Goal: Check status: Check status

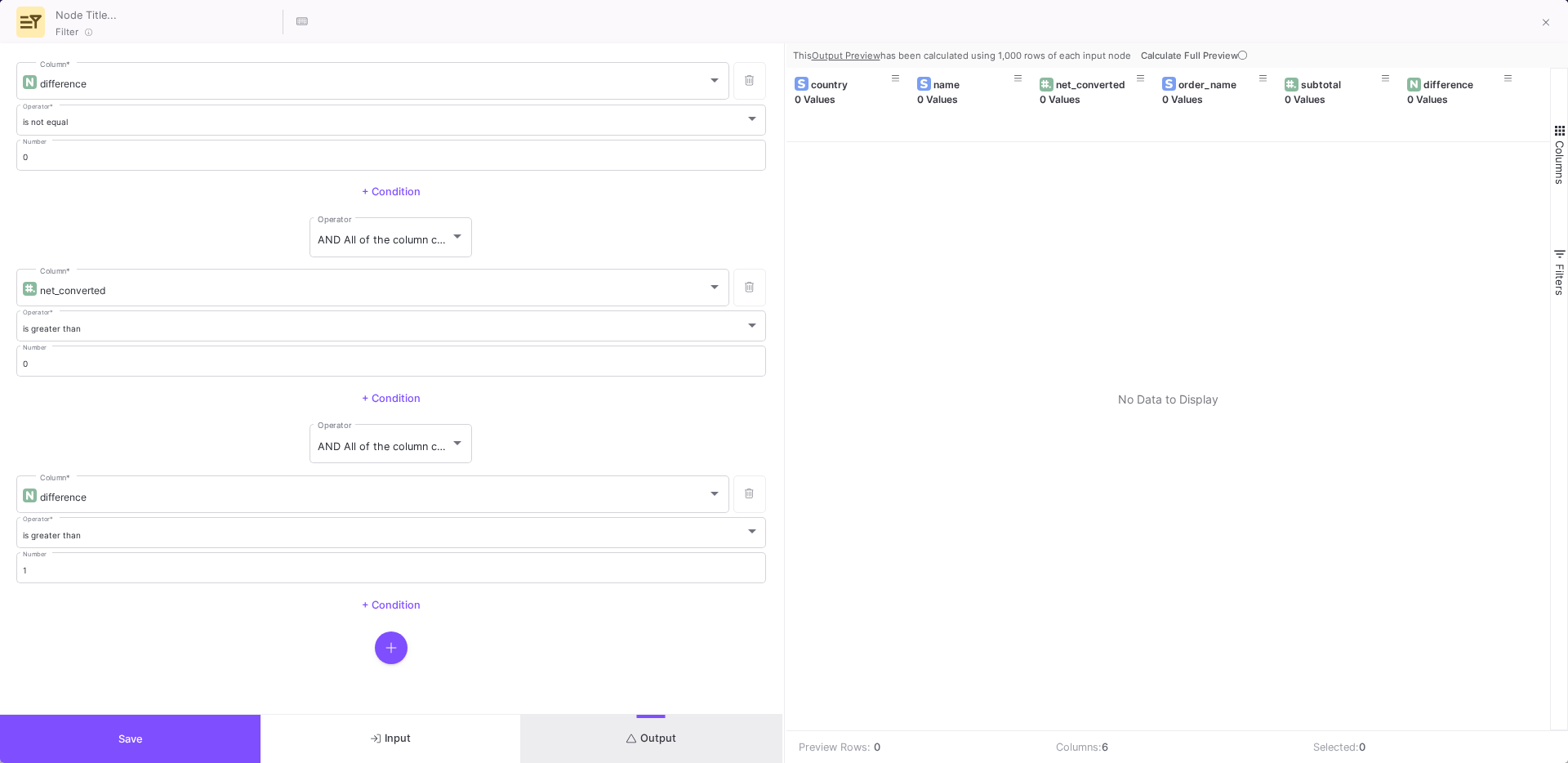
type input "-33"
click at [1174, 52] on span "Calculate Full Preview" at bounding box center [1196, 55] width 110 height 12
click at [745, 504] on button at bounding box center [749, 494] width 33 height 38
click at [628, 730] on button "Output" at bounding box center [651, 738] width 261 height 48
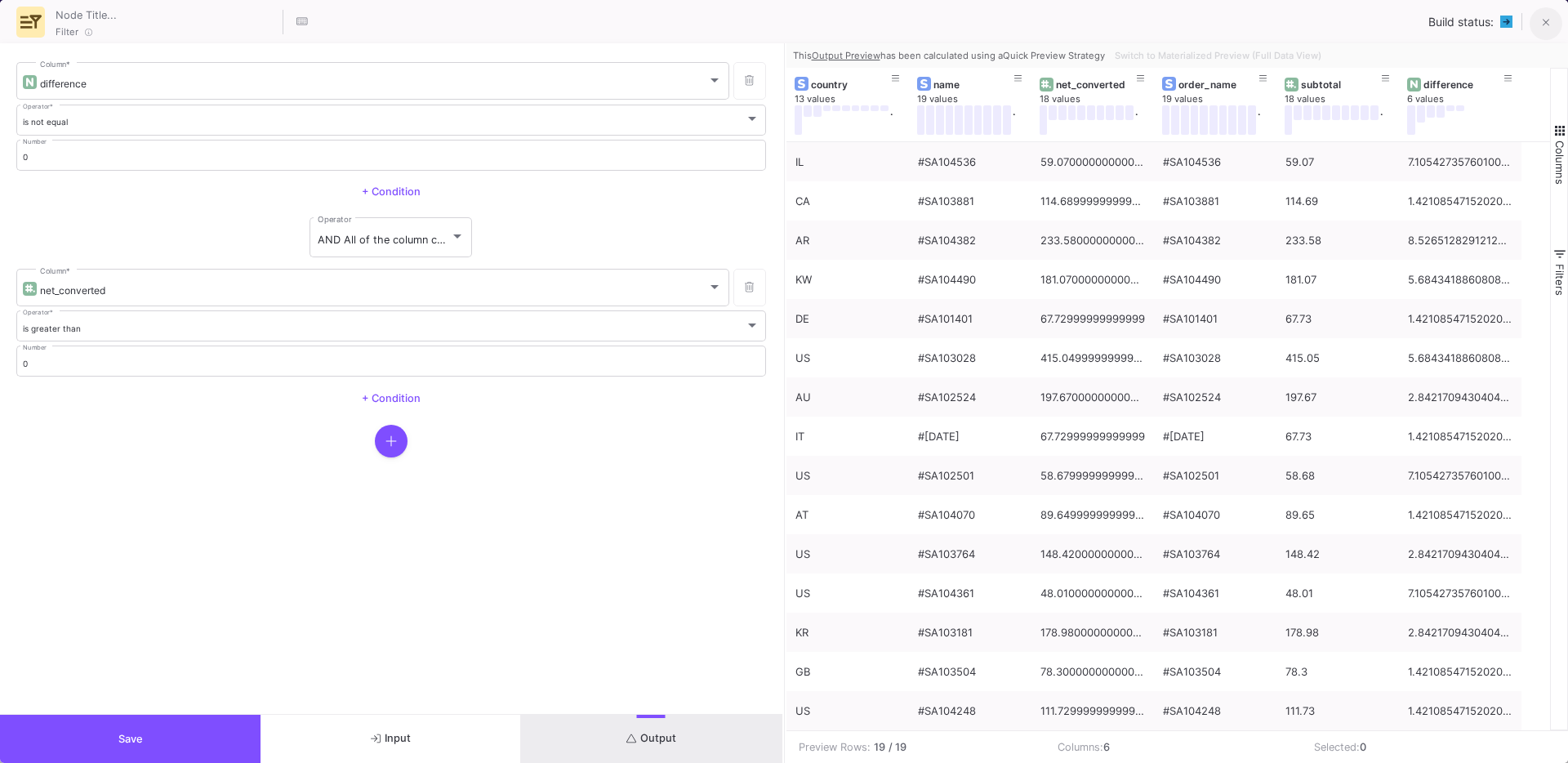
click at [1551, 31] on button at bounding box center [1545, 23] width 33 height 33
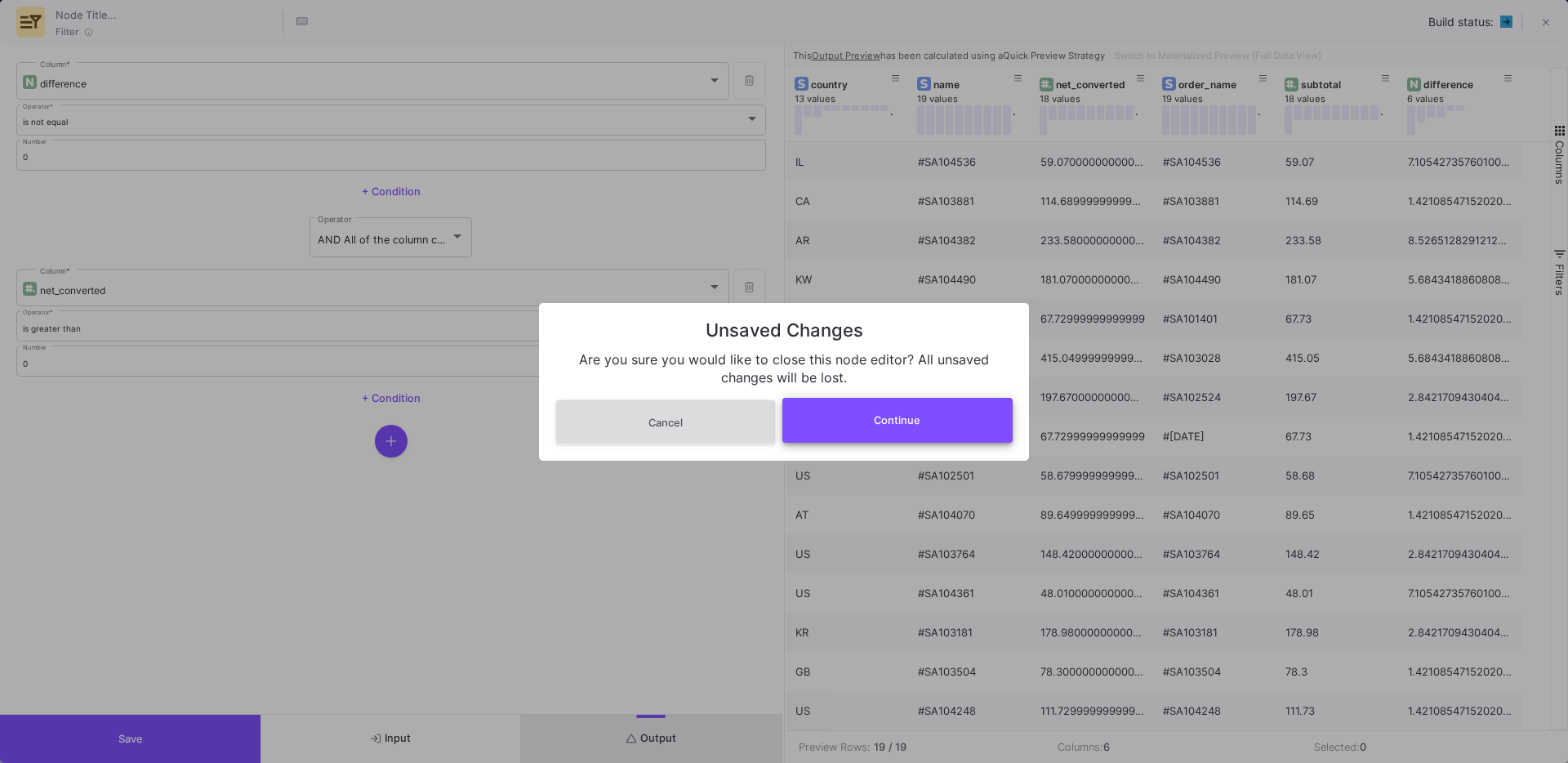
click at [882, 434] on button "Continue" at bounding box center [898, 420] width 231 height 44
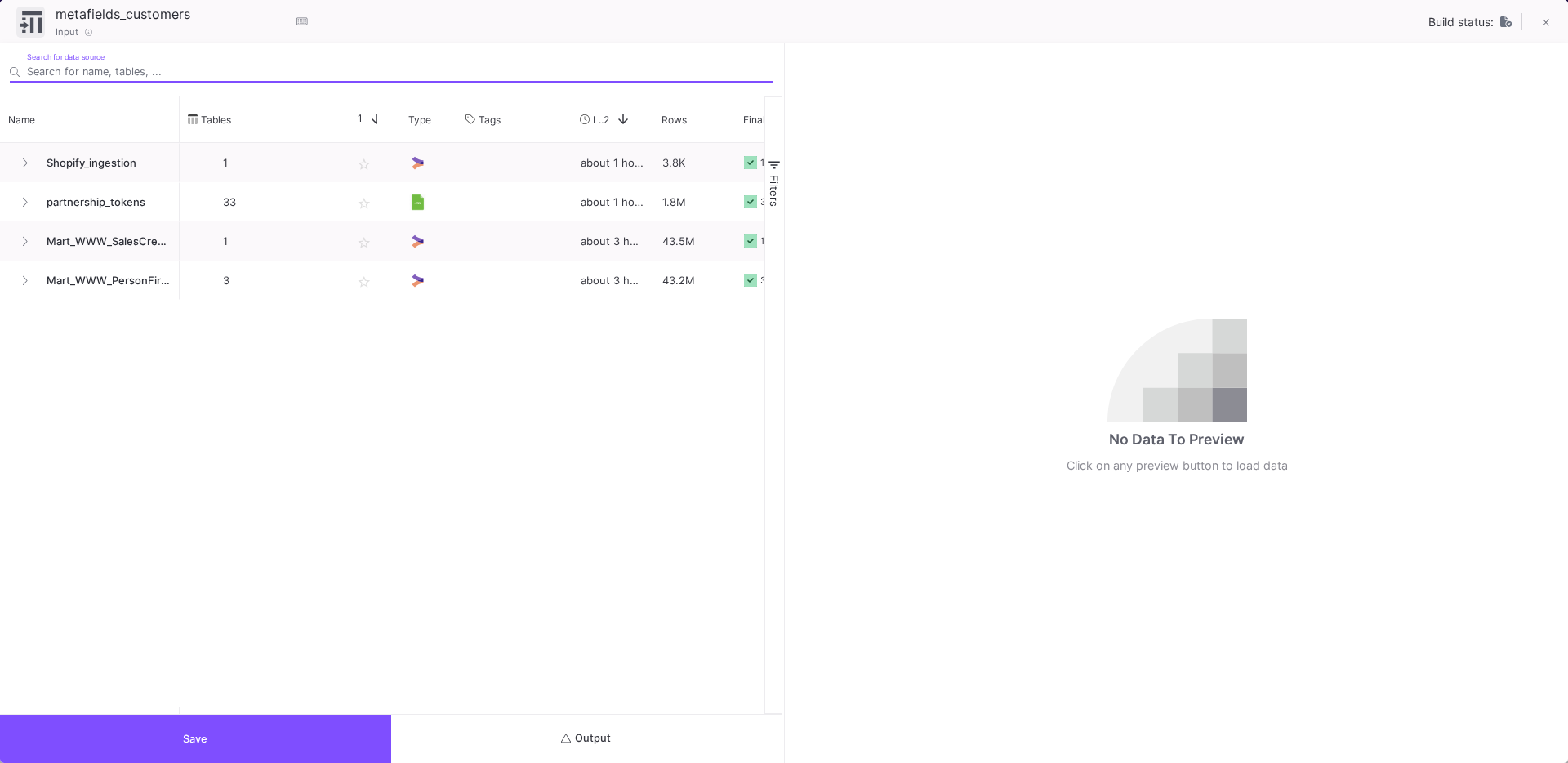
click at [530, 715] on button "Output" at bounding box center [587, 738] width 391 height 48
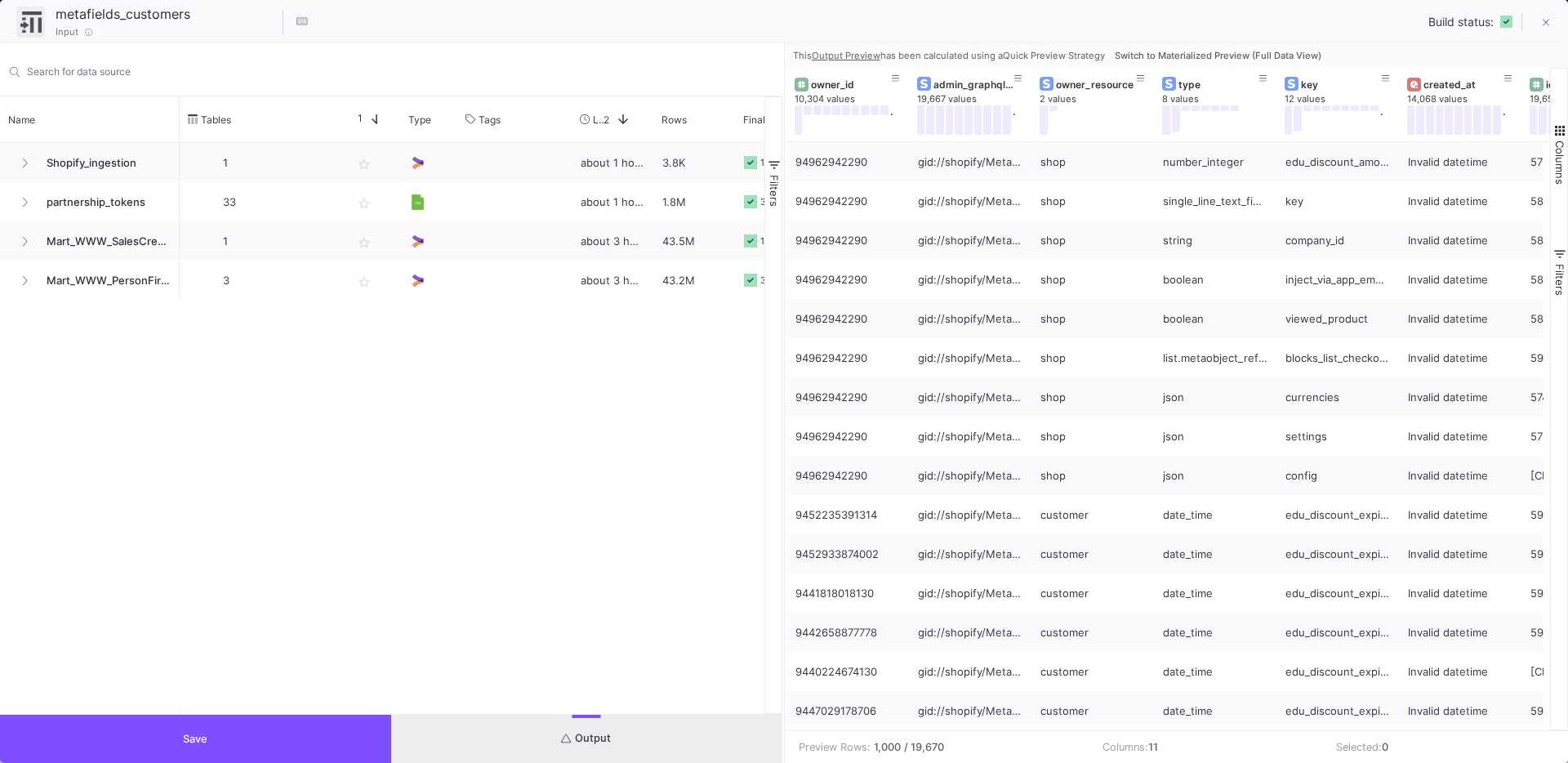
click at [1203, 49] on span "Switch to Materialized Preview (Full Data View)" at bounding box center [1217, 55] width 206 height 12
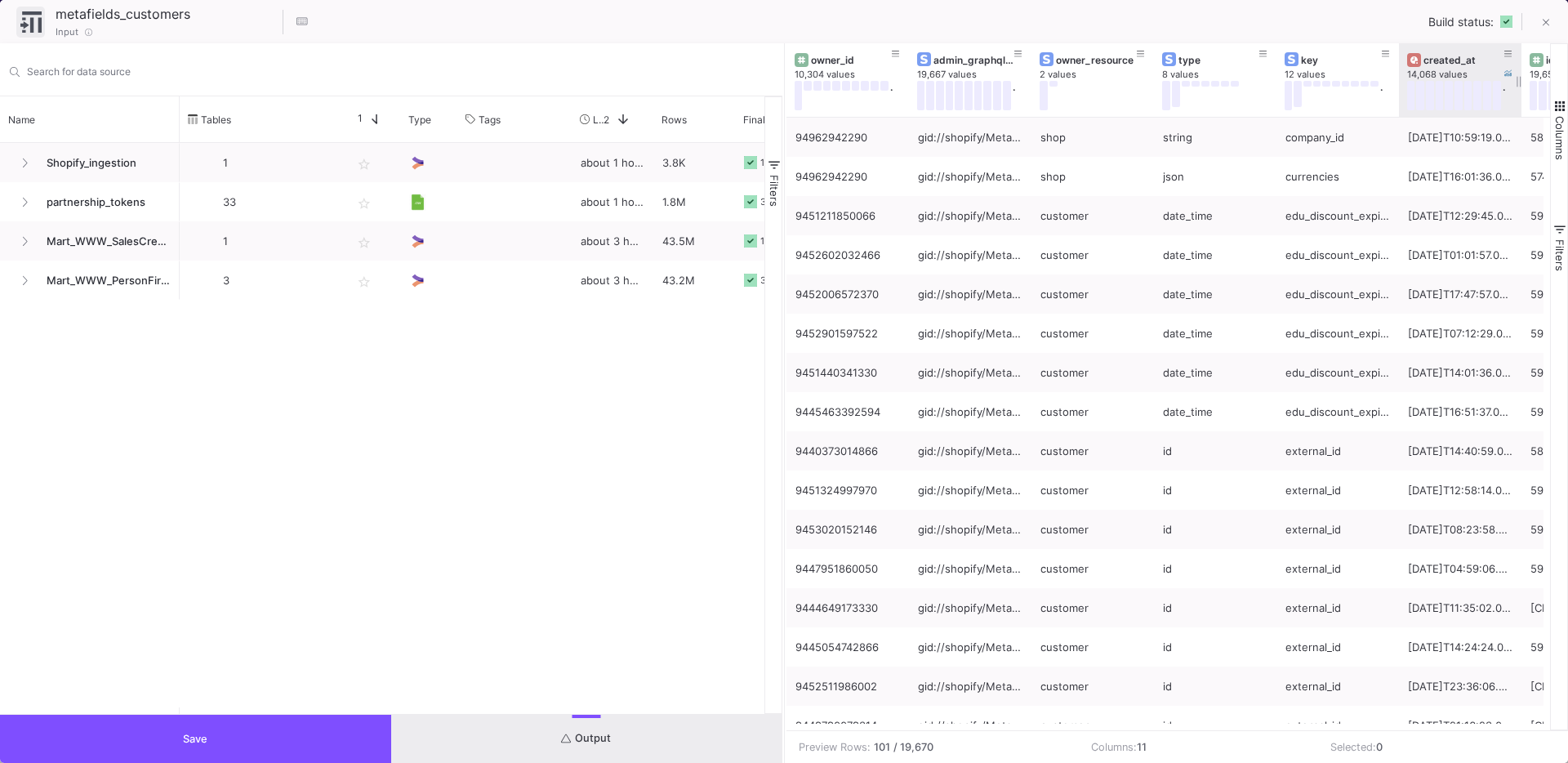
click at [1432, 59] on div "created_at" at bounding box center [1464, 60] width 81 height 12
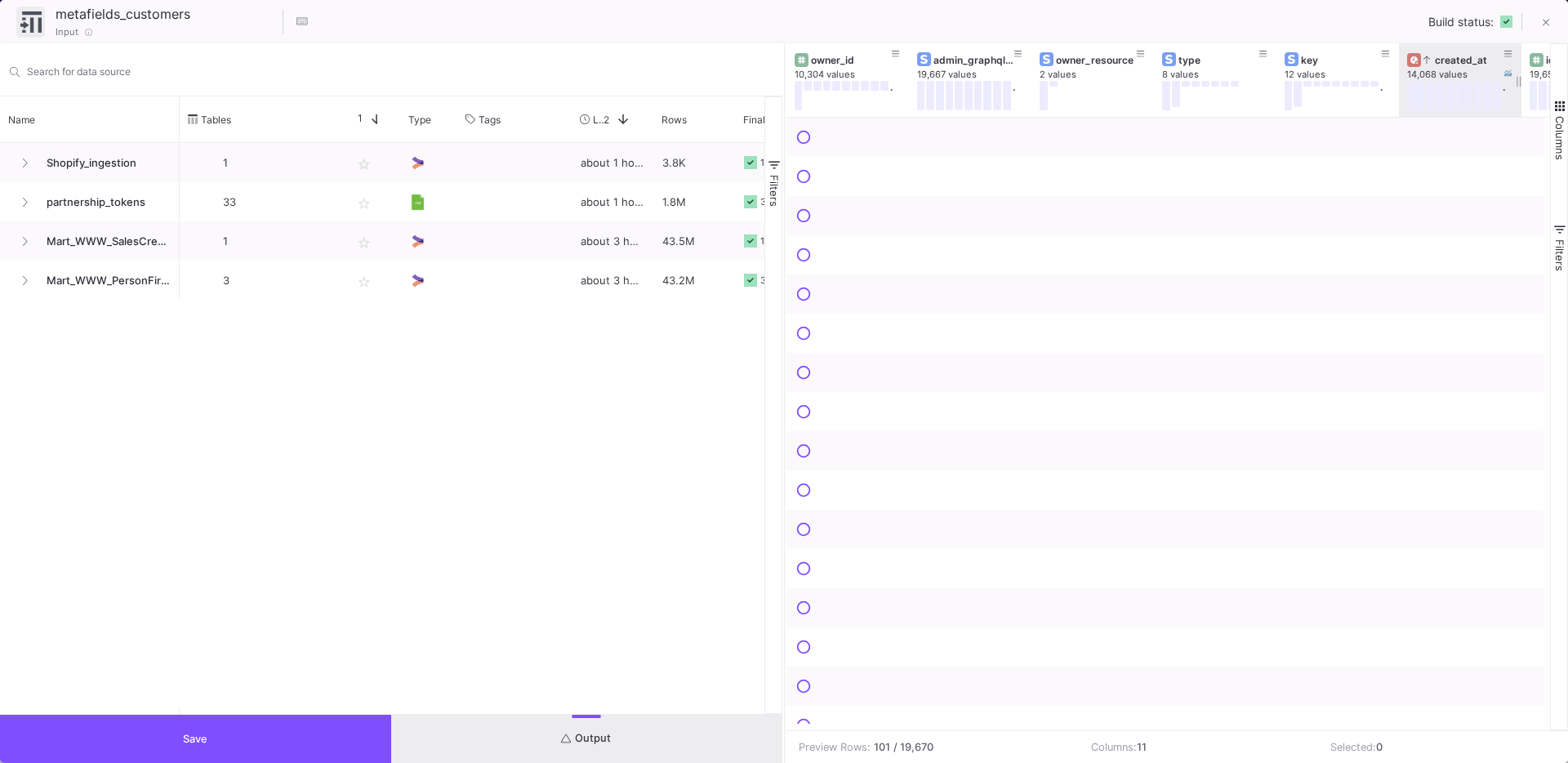
click at [1432, 59] on div "created_at" at bounding box center [1464, 60] width 81 height 12
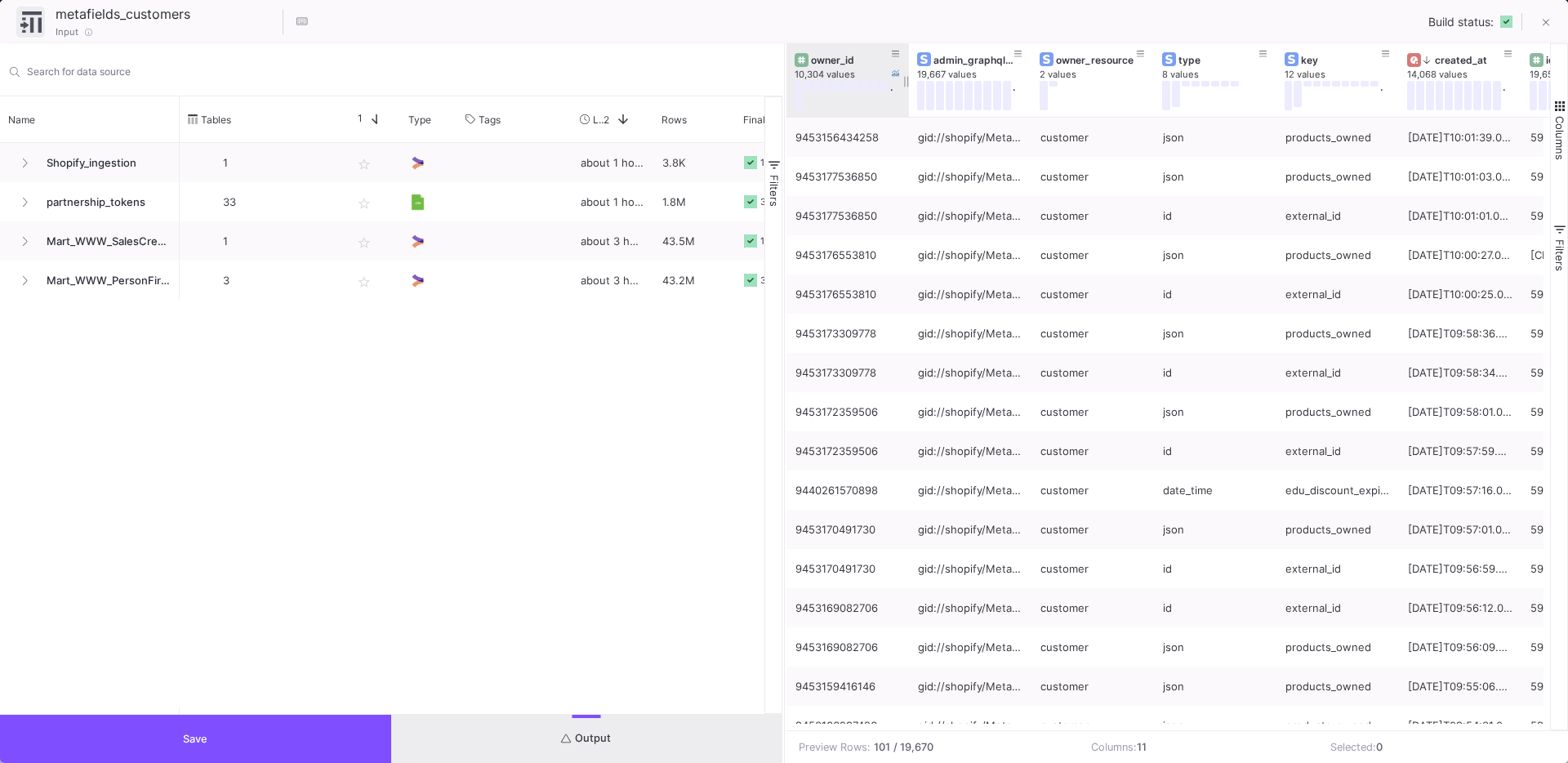
click at [831, 61] on div "owner_id" at bounding box center [852, 60] width 81 height 12
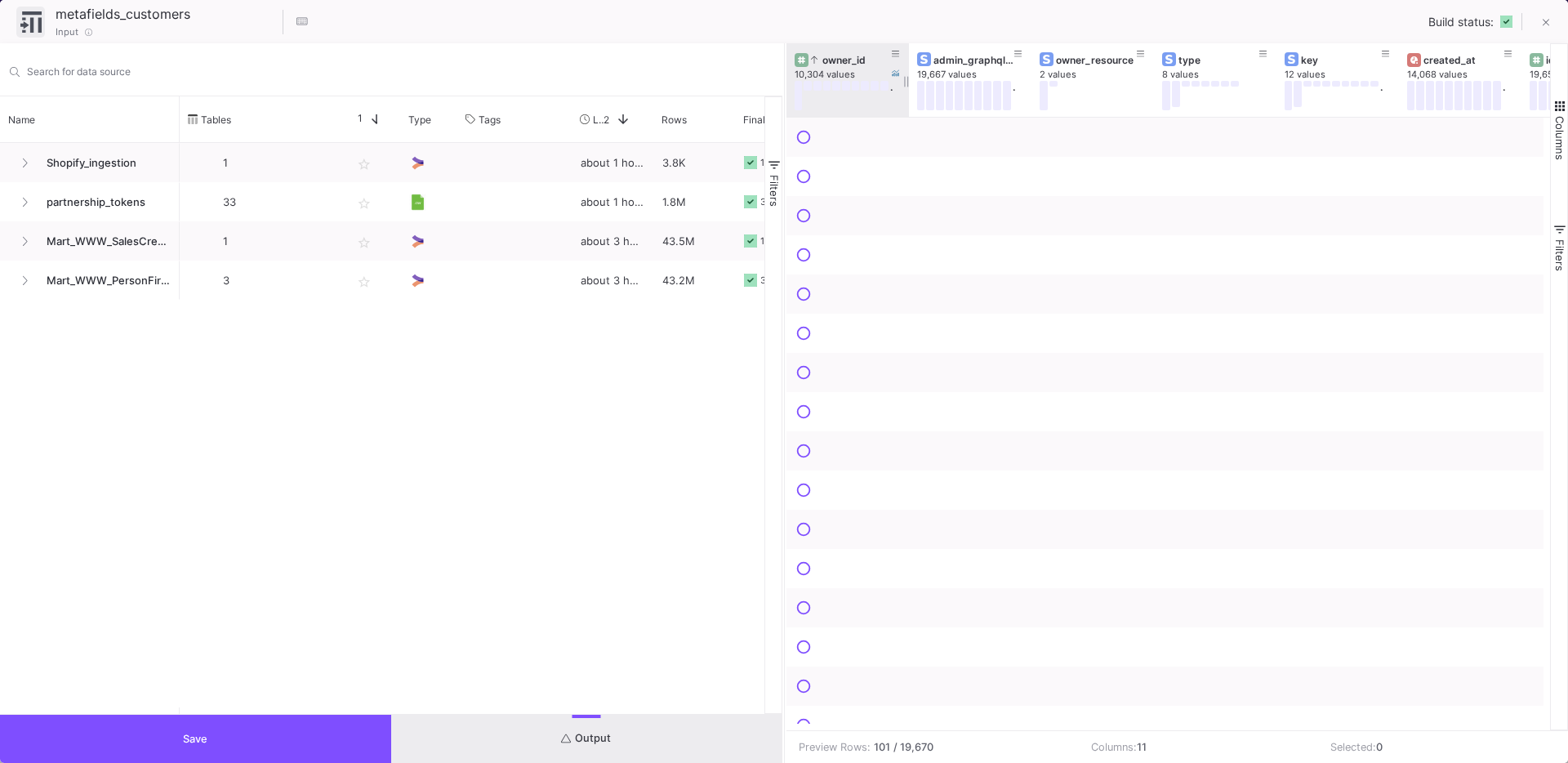
click at [831, 61] on div "owner_id" at bounding box center [852, 60] width 81 height 12
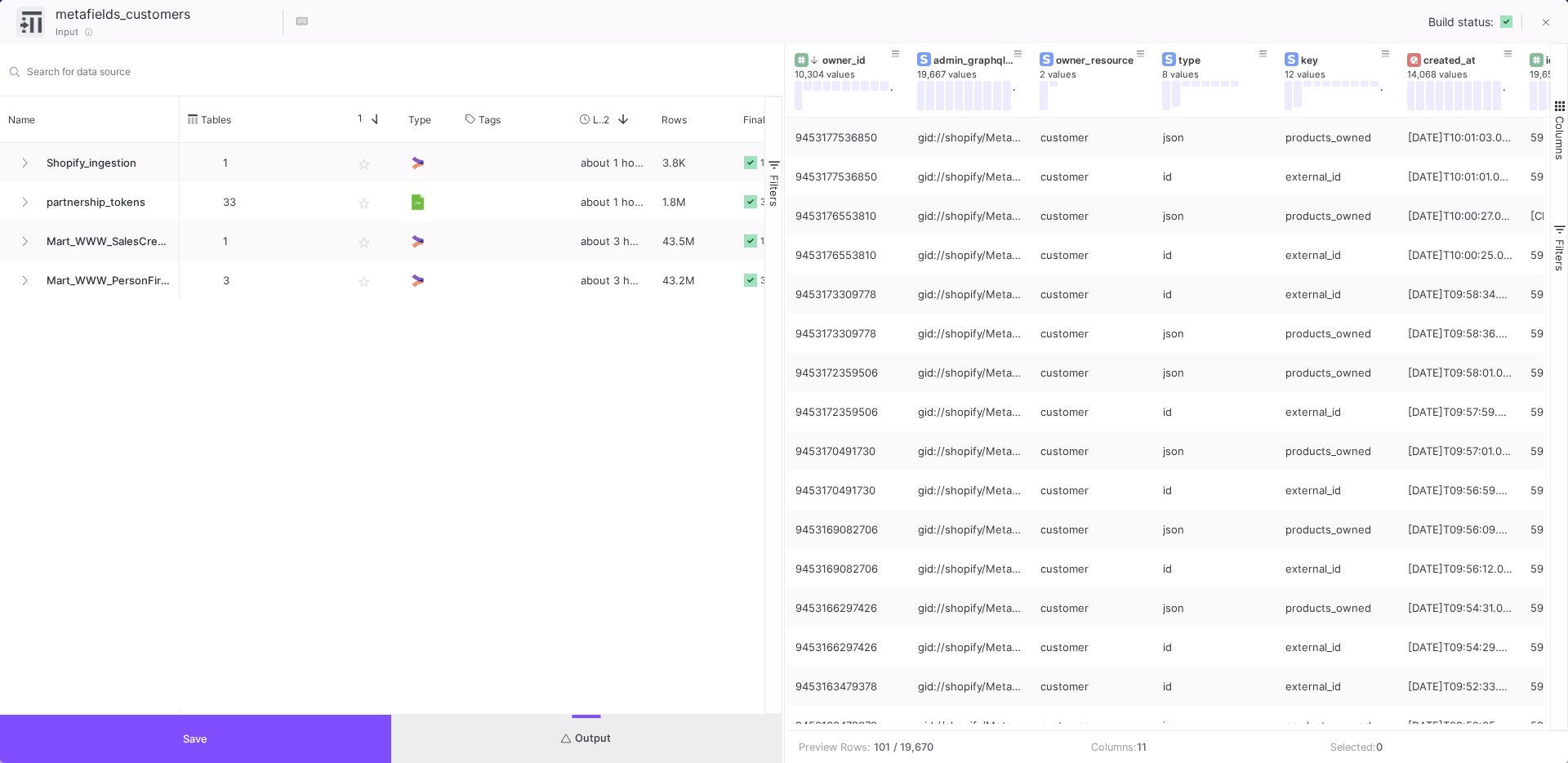
click at [132, 729] on button "Save" at bounding box center [196, 738] width 391 height 48
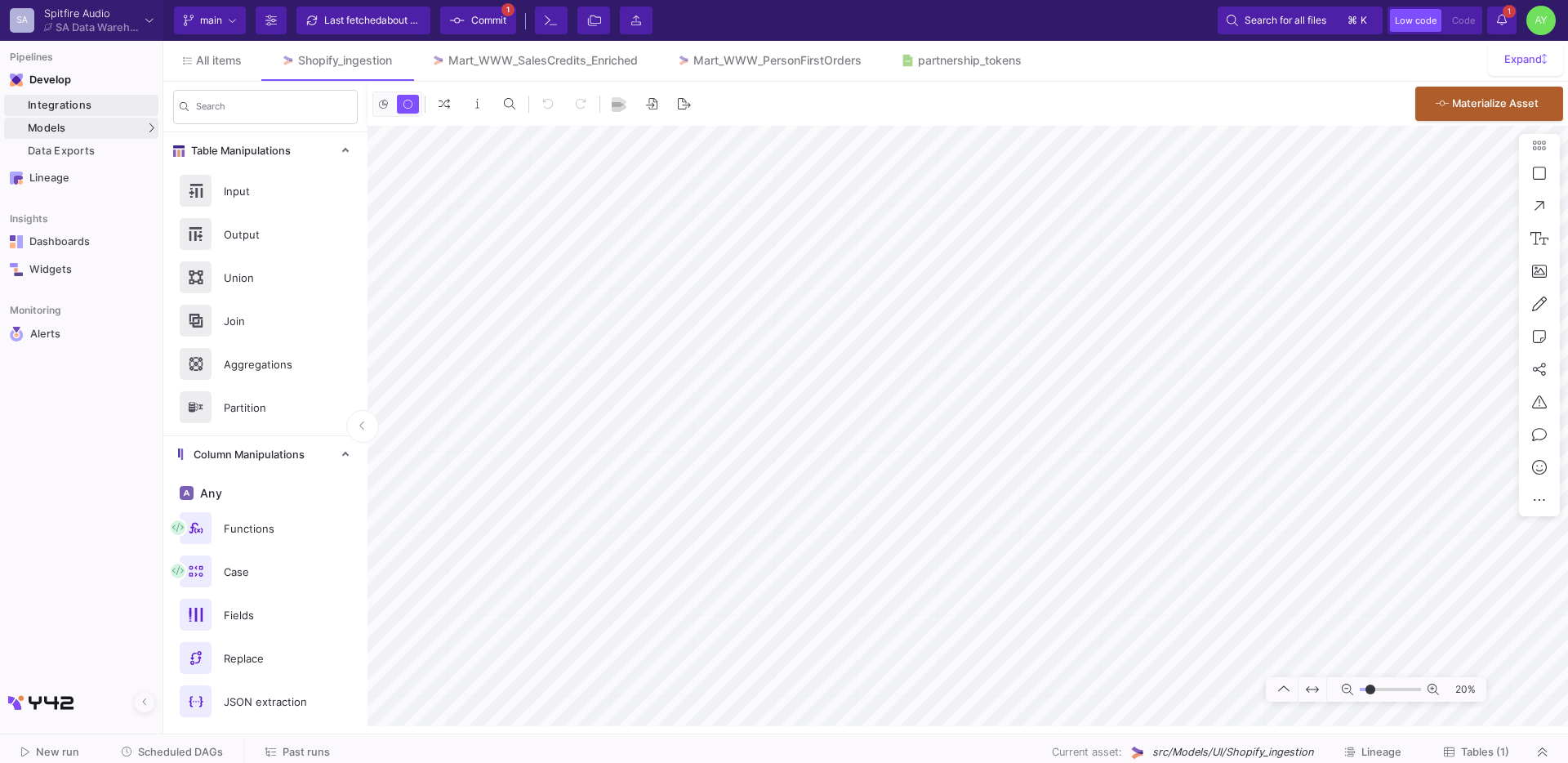
click at [92, 107] on div "Integrations" at bounding box center [91, 105] width 126 height 13
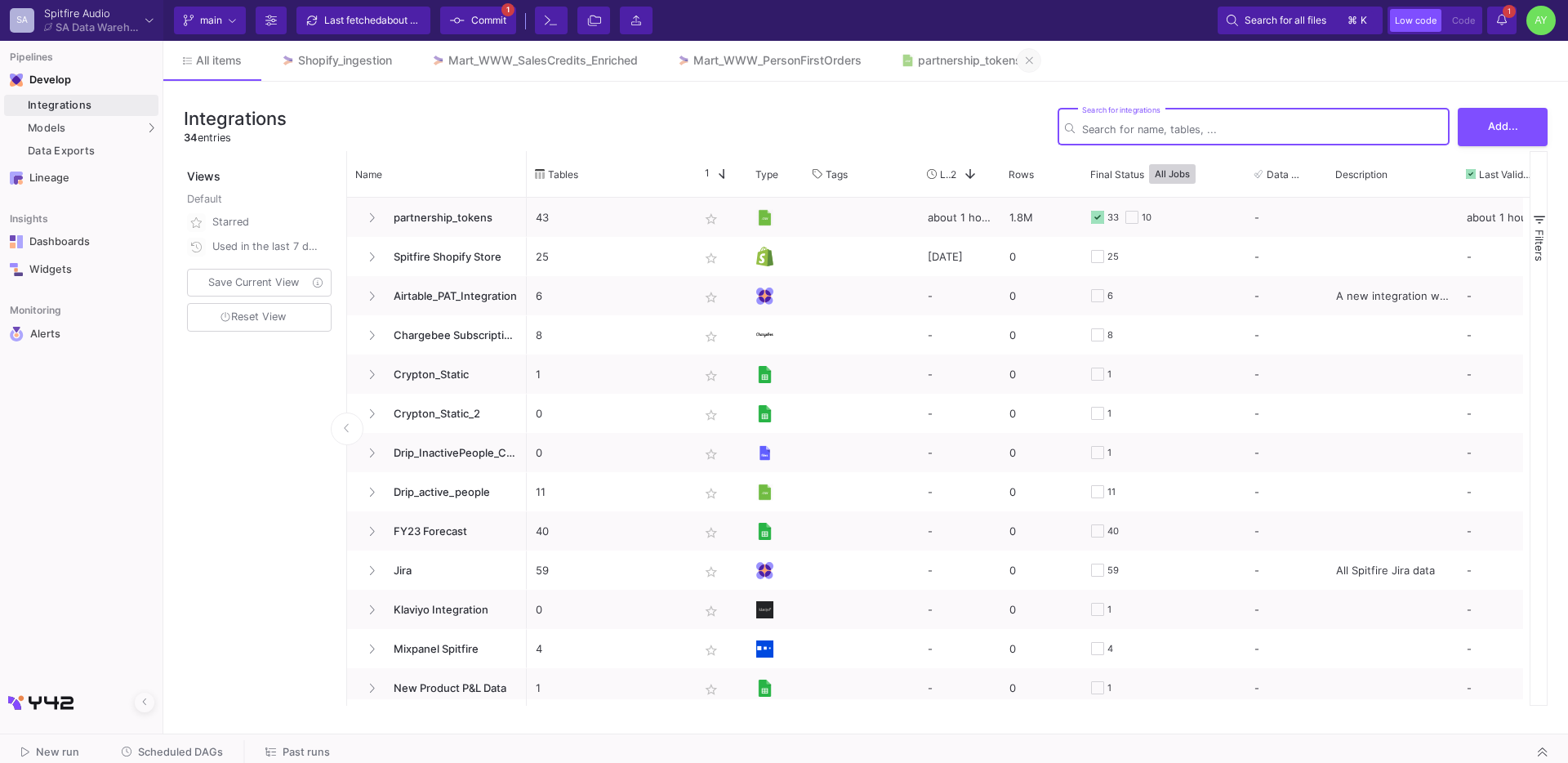
click at [1033, 63] on icon at bounding box center [1029, 60] width 7 height 12
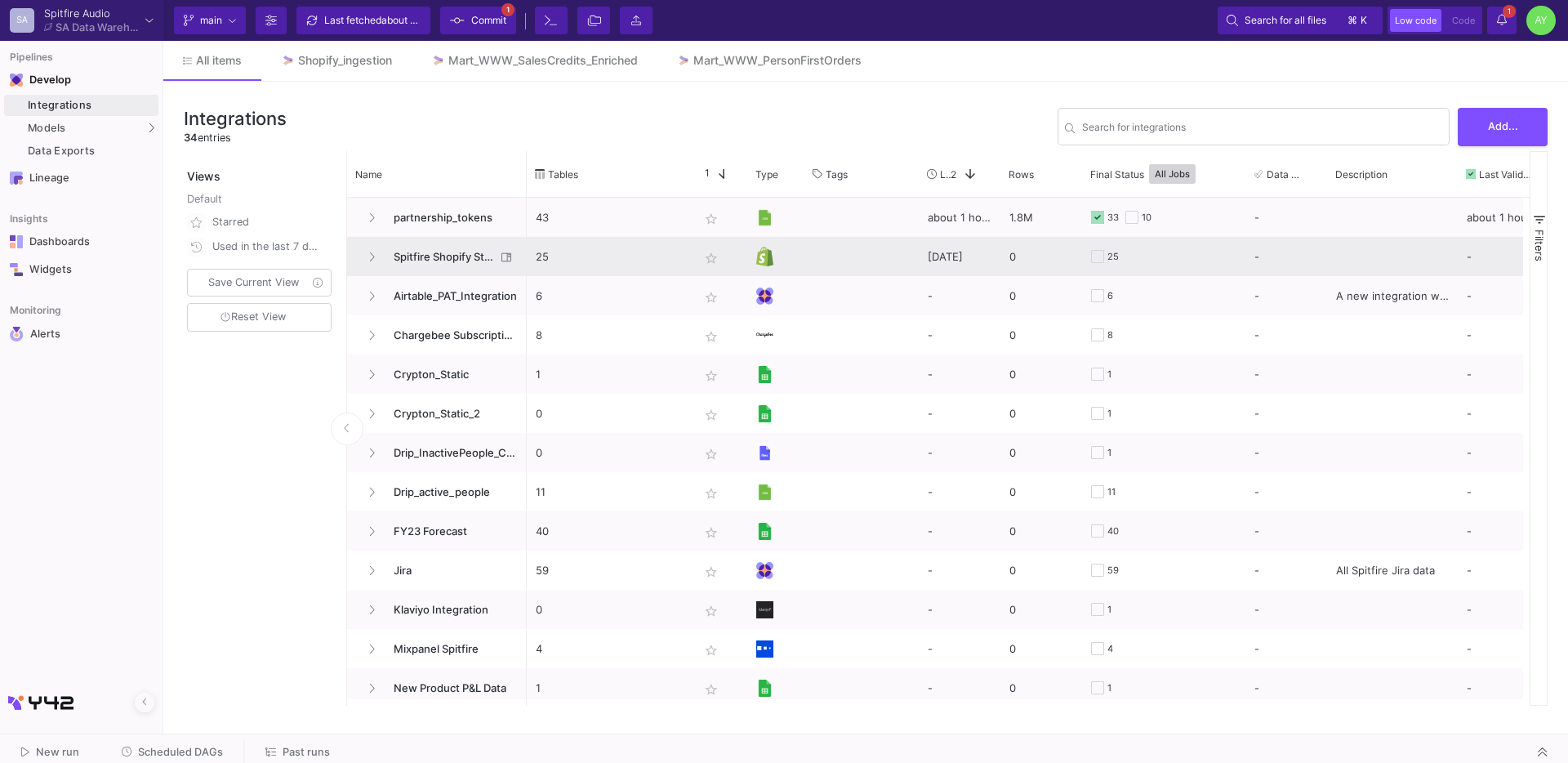
click at [440, 256] on span "Spitfire Shopify Store" at bounding box center [439, 257] width 112 height 39
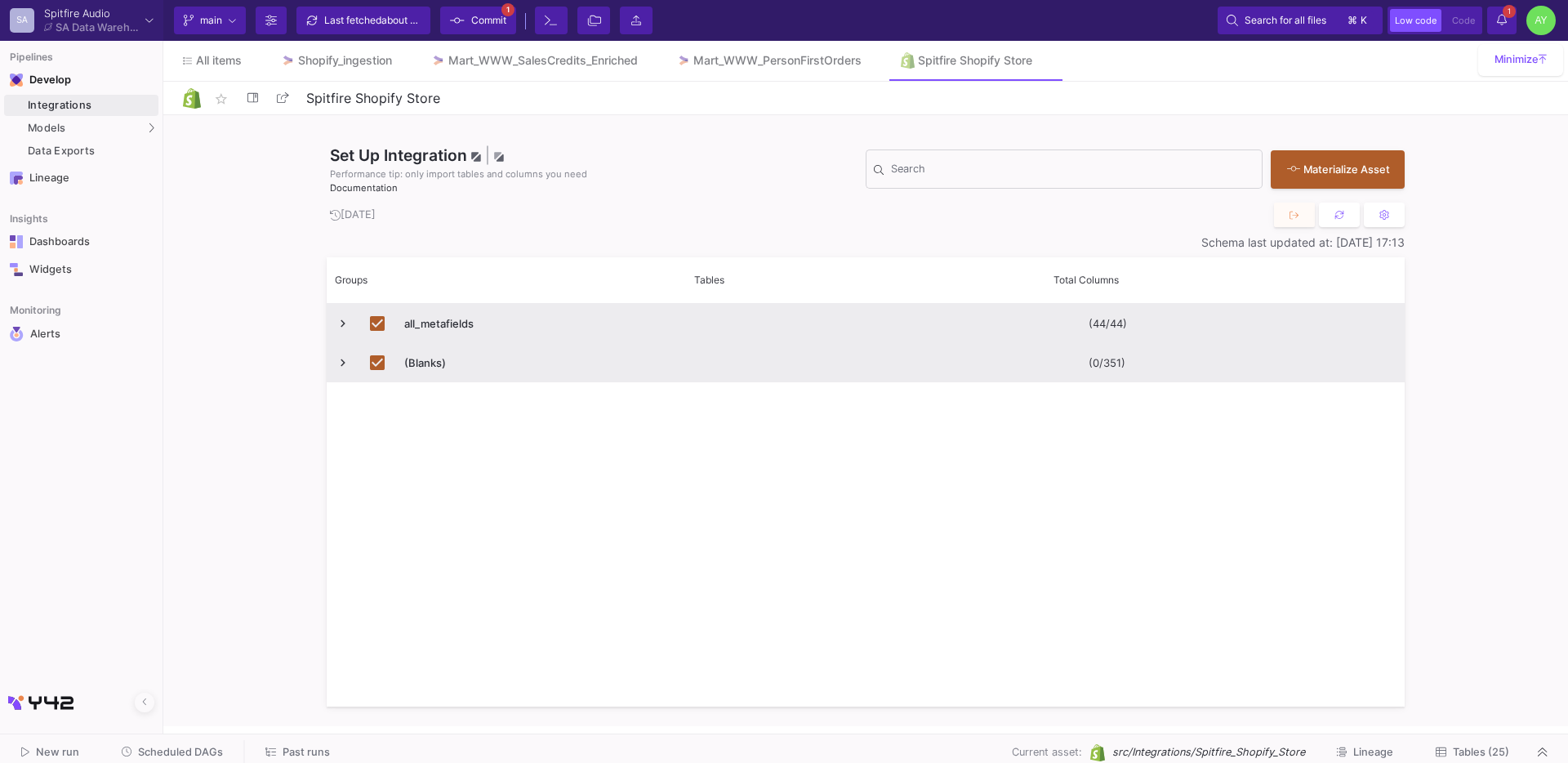
click at [1479, 747] on span "Tables (25)" at bounding box center [1480, 752] width 56 height 12
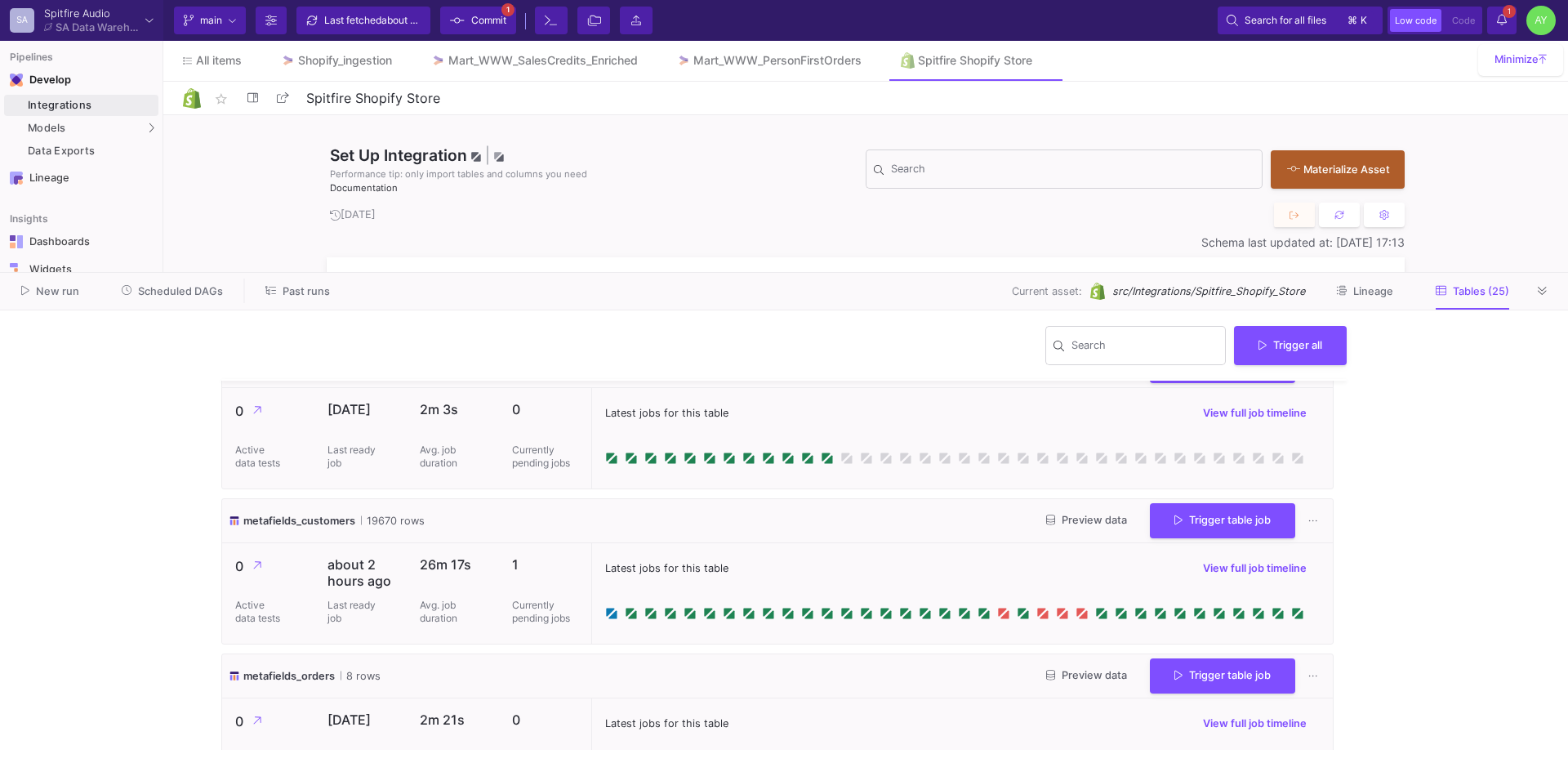
scroll to position [2072, 0]
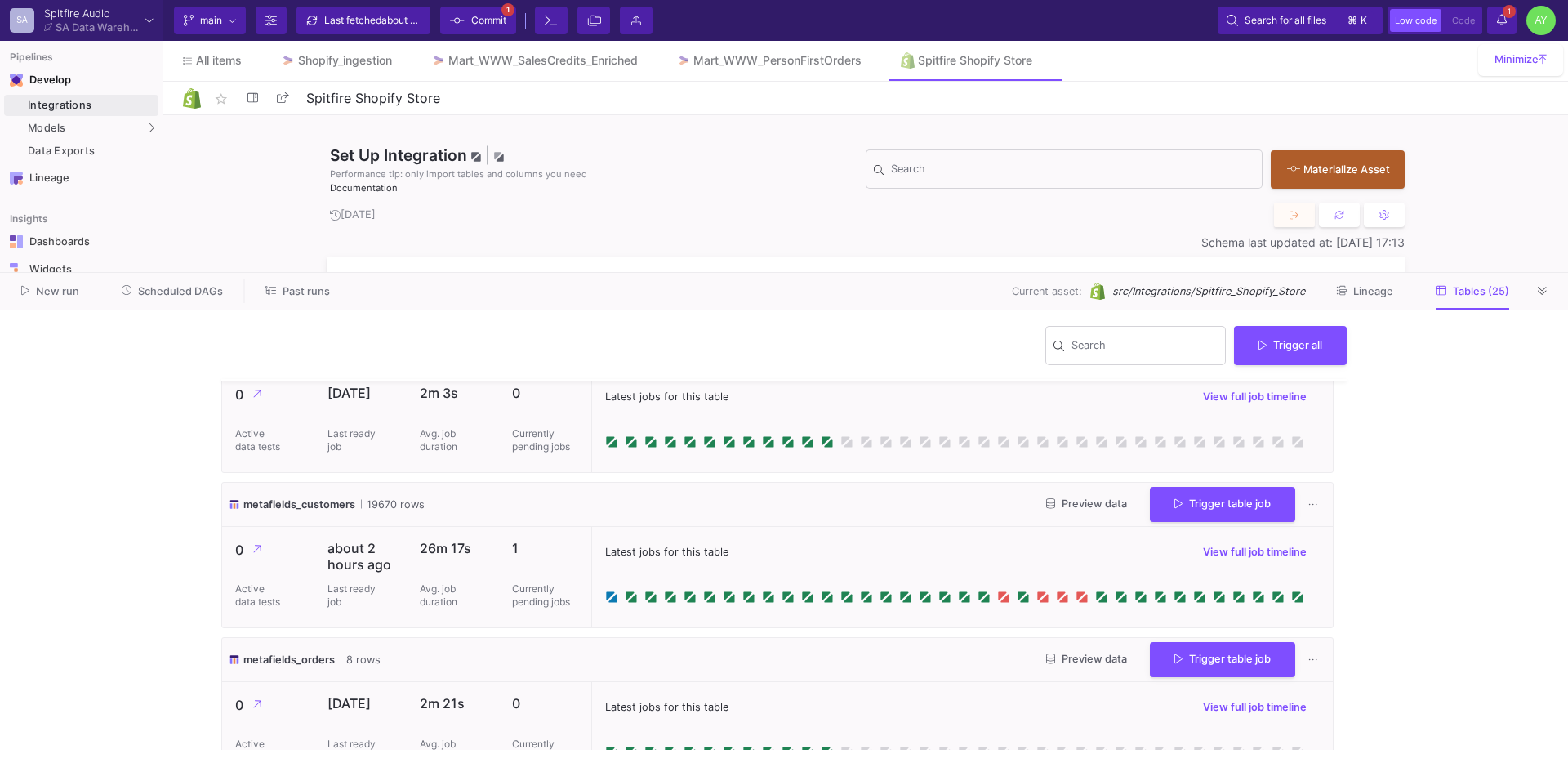
click at [1498, 19] on icon at bounding box center [1502, 20] width 10 height 12
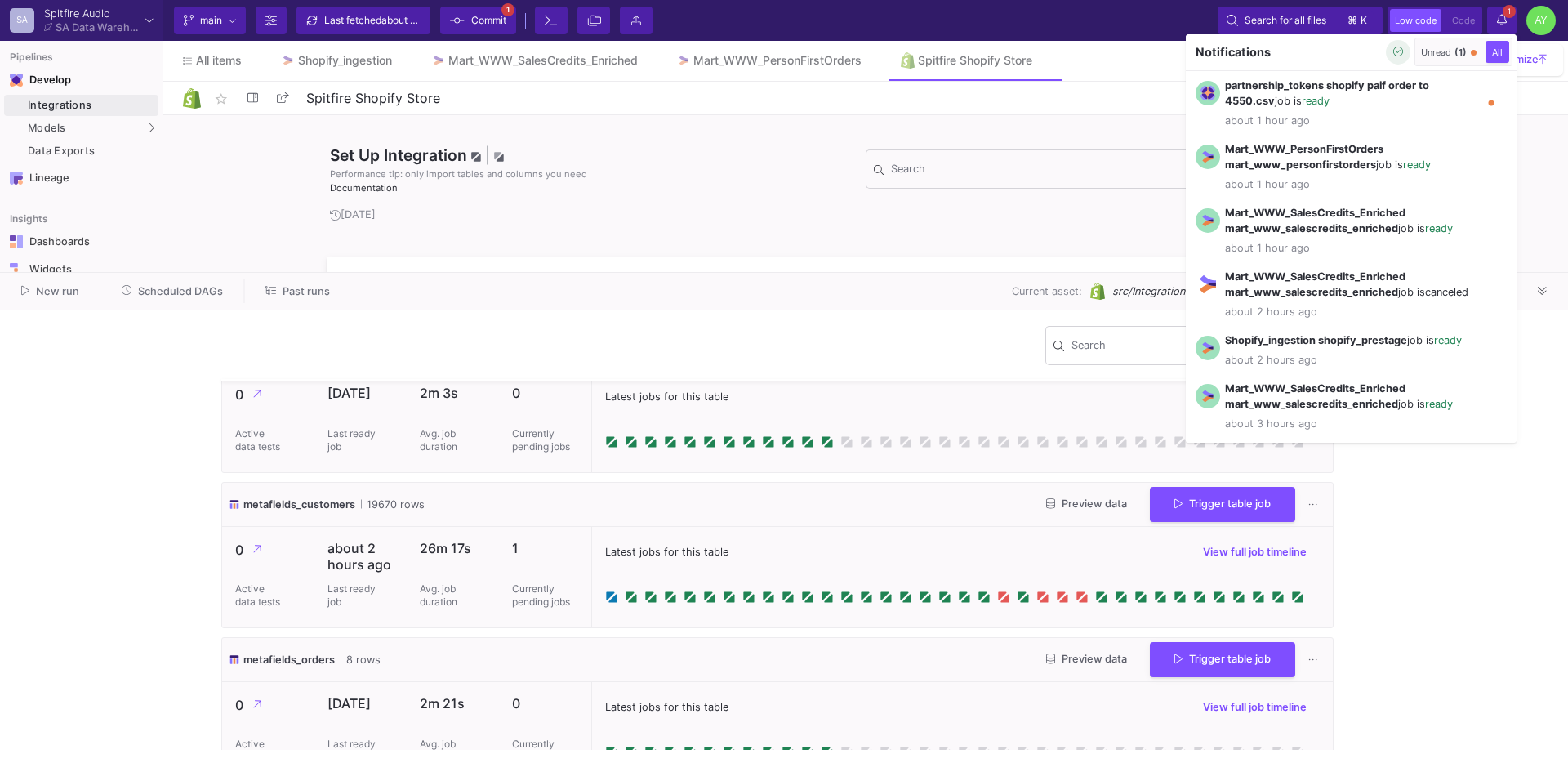
click at [1396, 55] on icon "button" at bounding box center [1398, 51] width 11 height 11
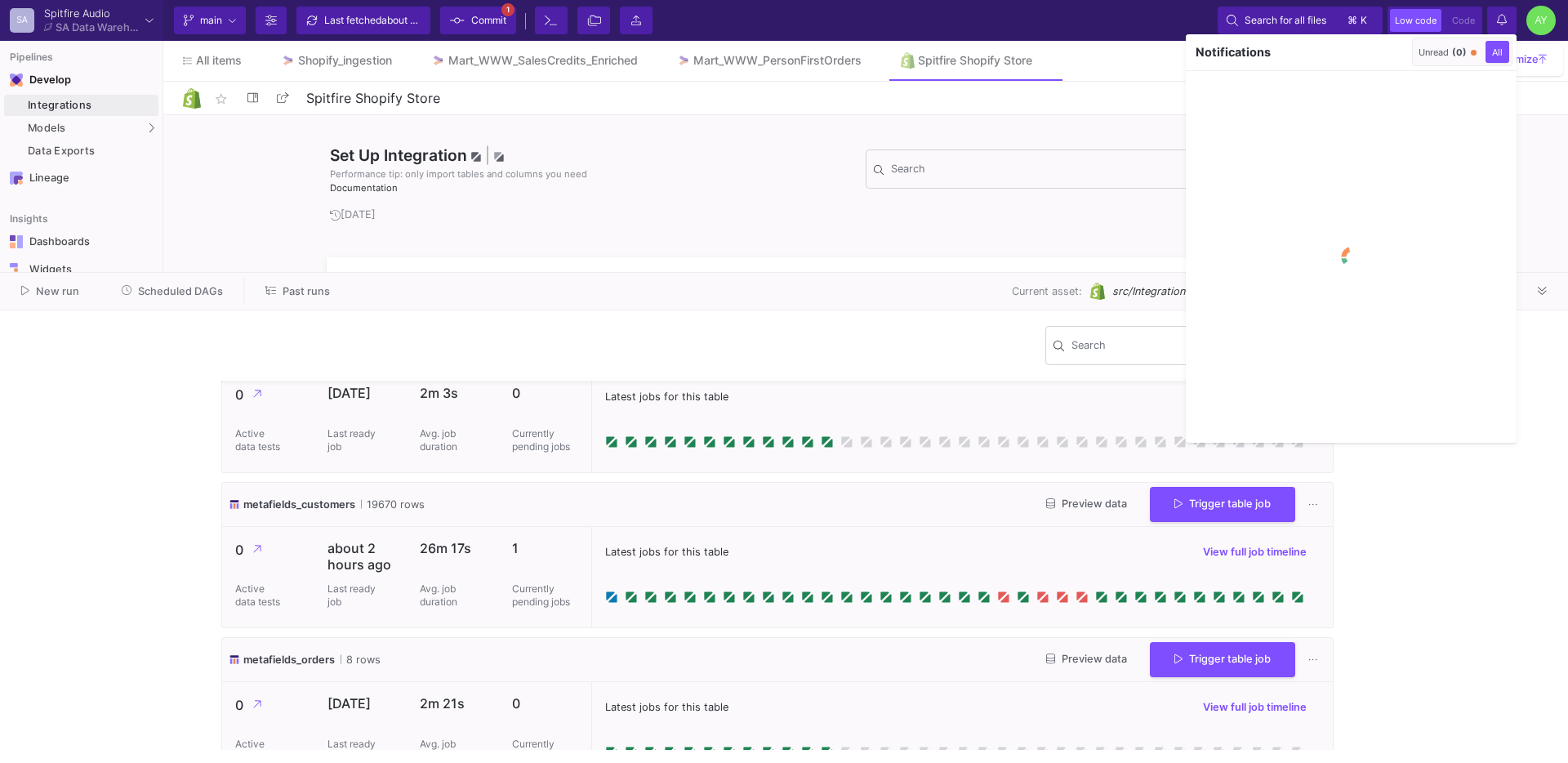
click at [1499, 30] on div at bounding box center [784, 382] width 1568 height 763
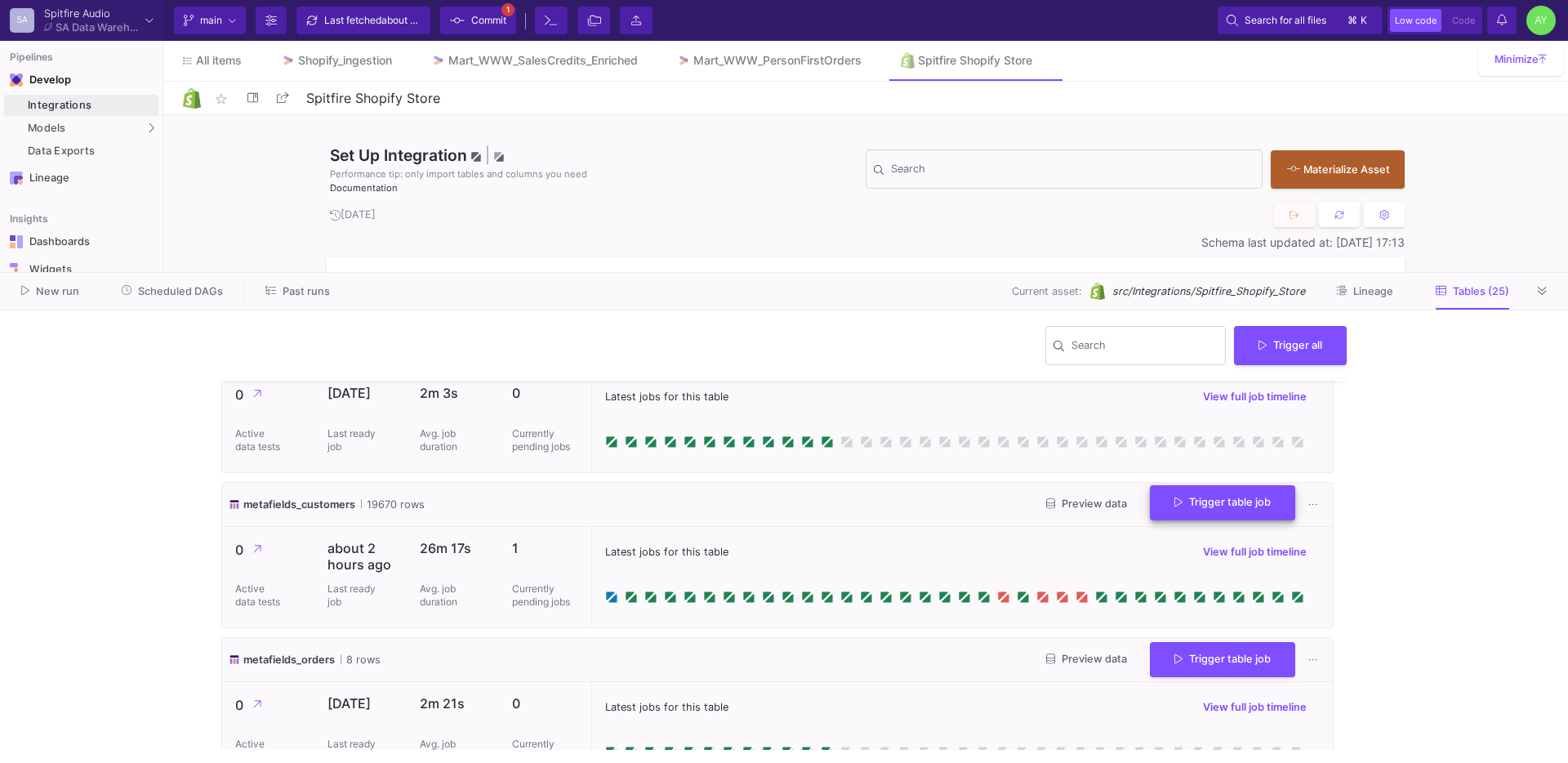
click at [1236, 513] on button "Trigger table job" at bounding box center [1222, 503] width 145 height 36
click at [821, 593] on div at bounding box center [784, 382] width 1568 height 763
click at [905, 544] on div "Latest jobs for this table View full job timeline" at bounding box center [961, 551] width 714 height 25
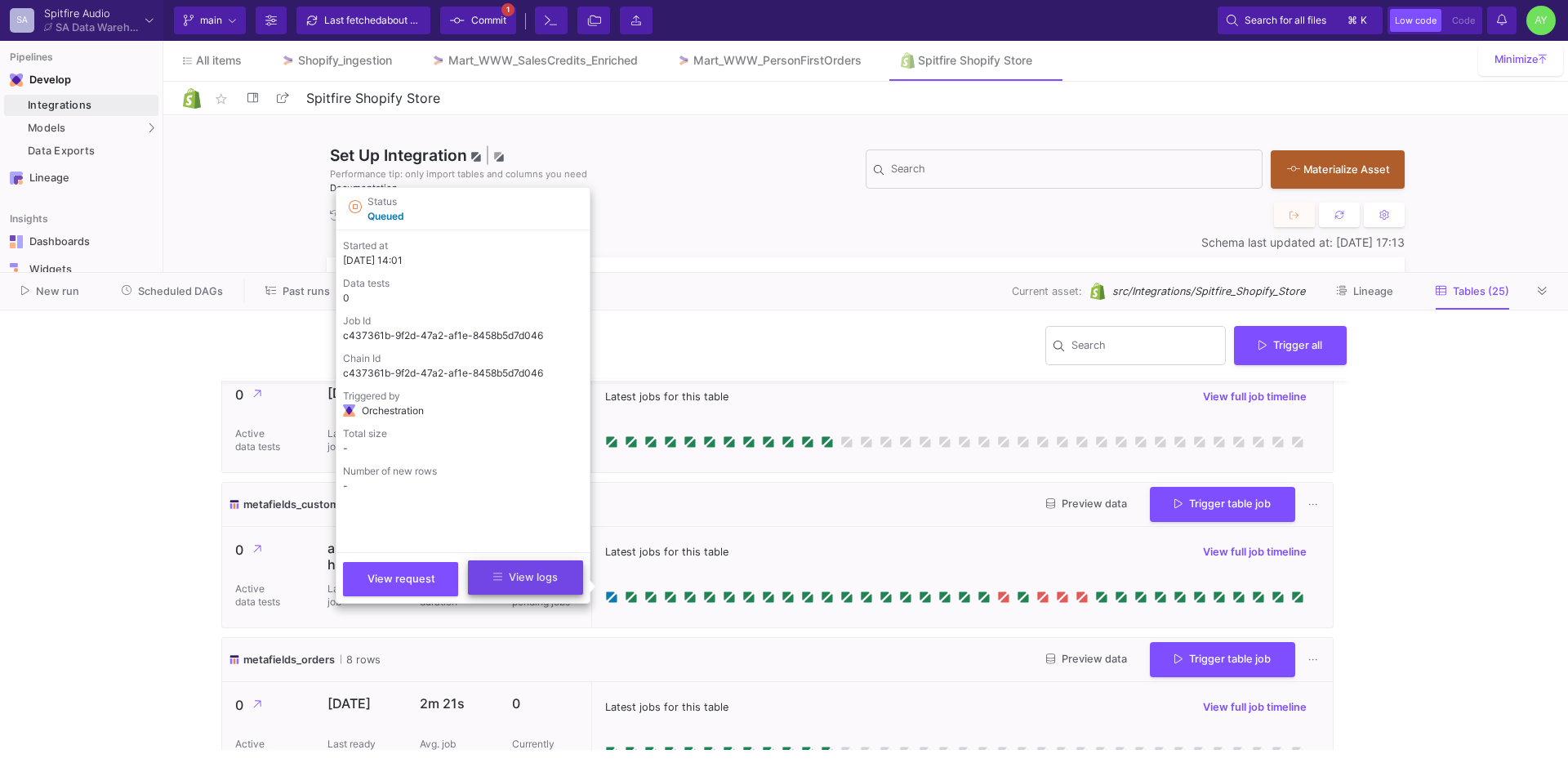
click at [556, 587] on button "View logs" at bounding box center [526, 577] width 116 height 35
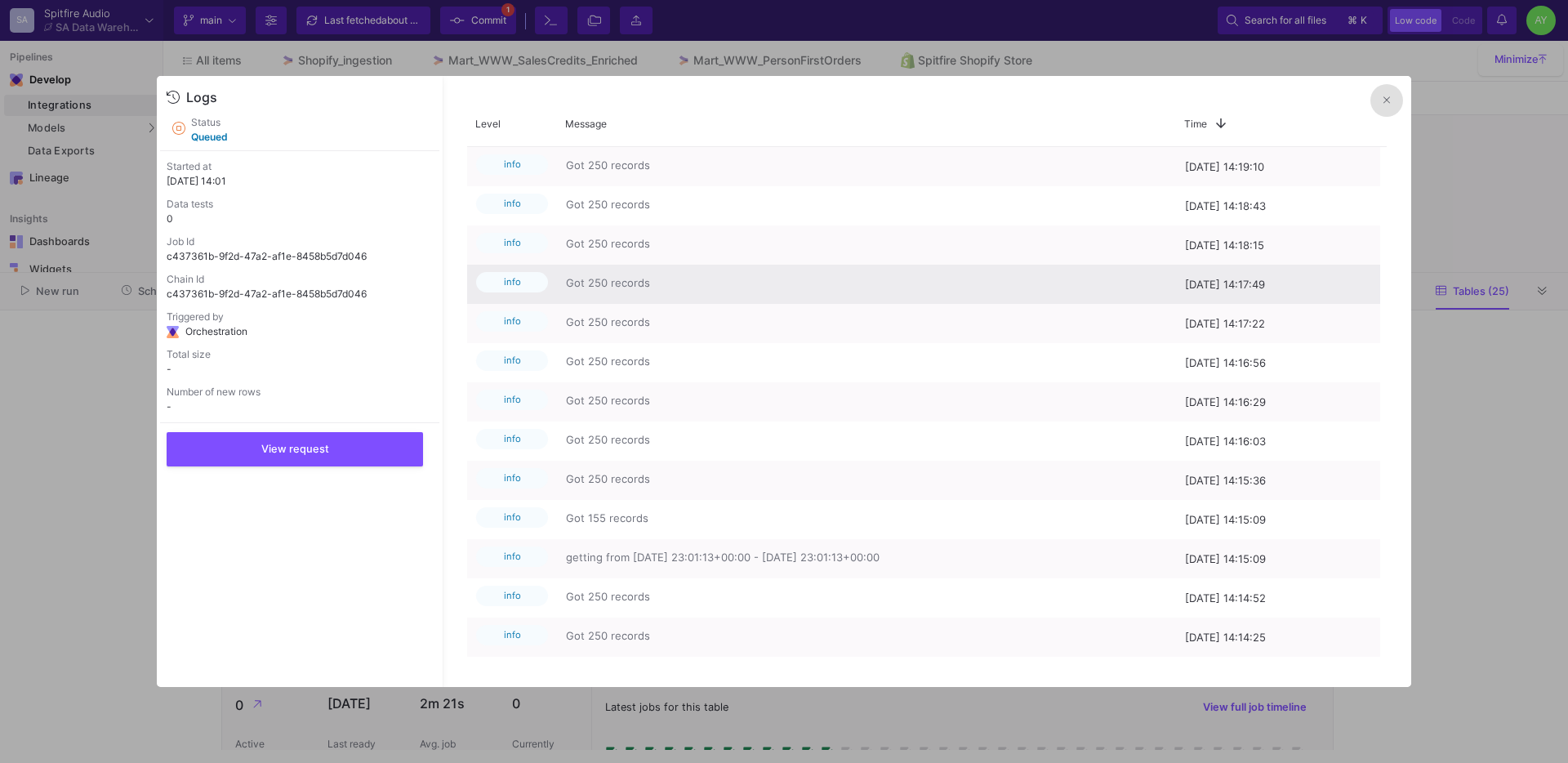
scroll to position [1249, 0]
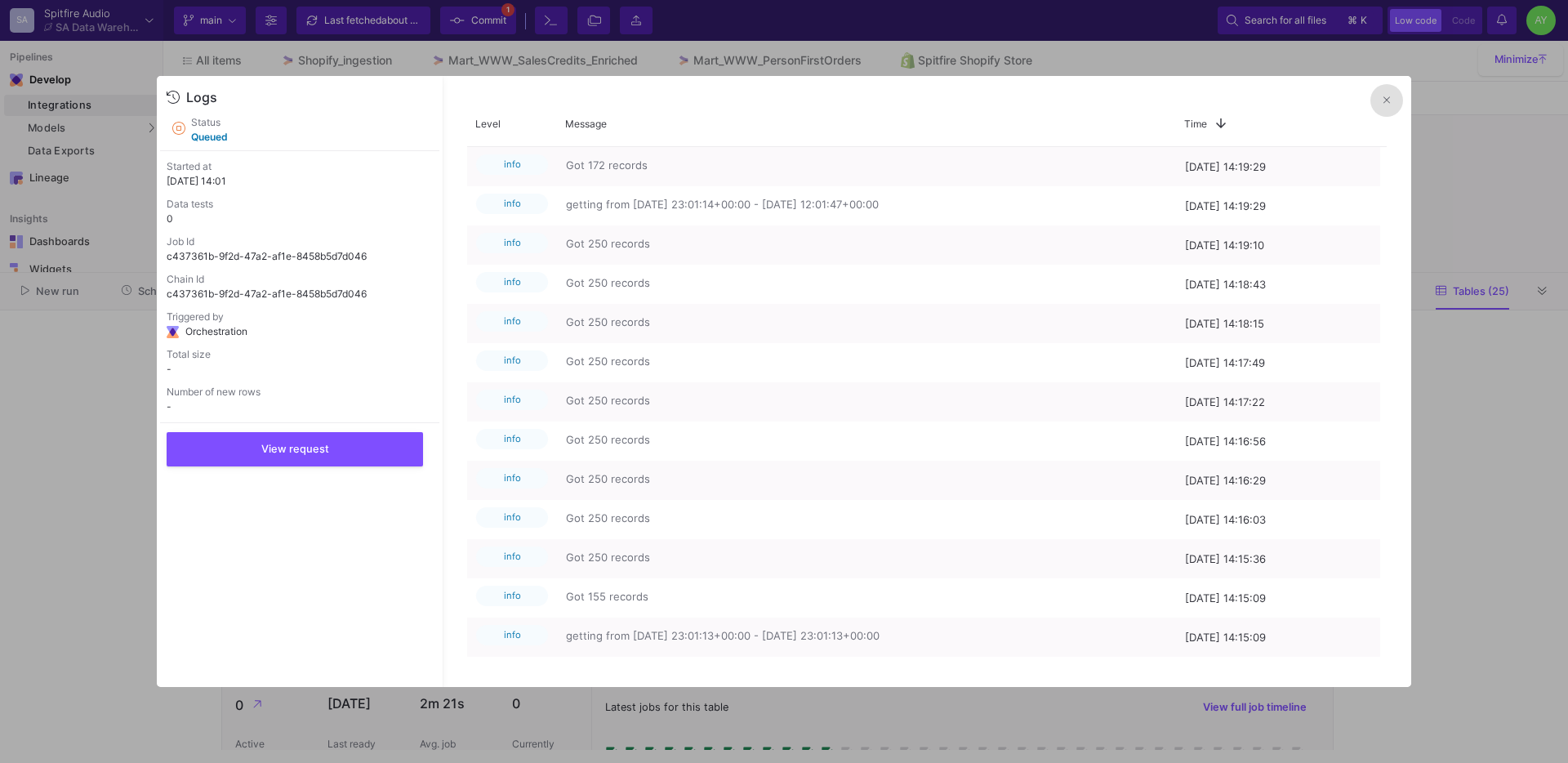
click at [1386, 109] on button at bounding box center [1386, 100] width 33 height 33
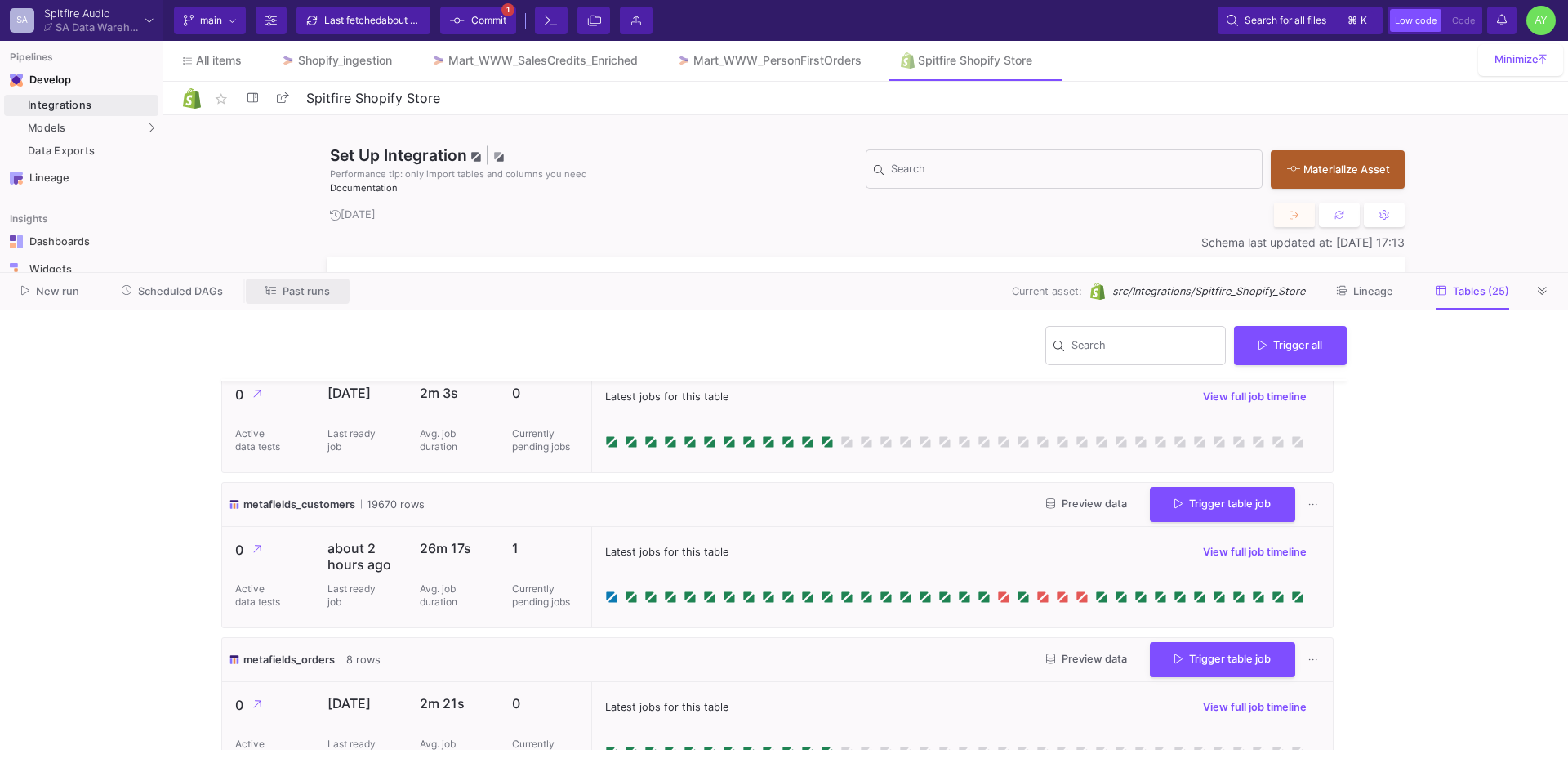
click at [292, 288] on span "Past runs" at bounding box center [306, 291] width 47 height 12
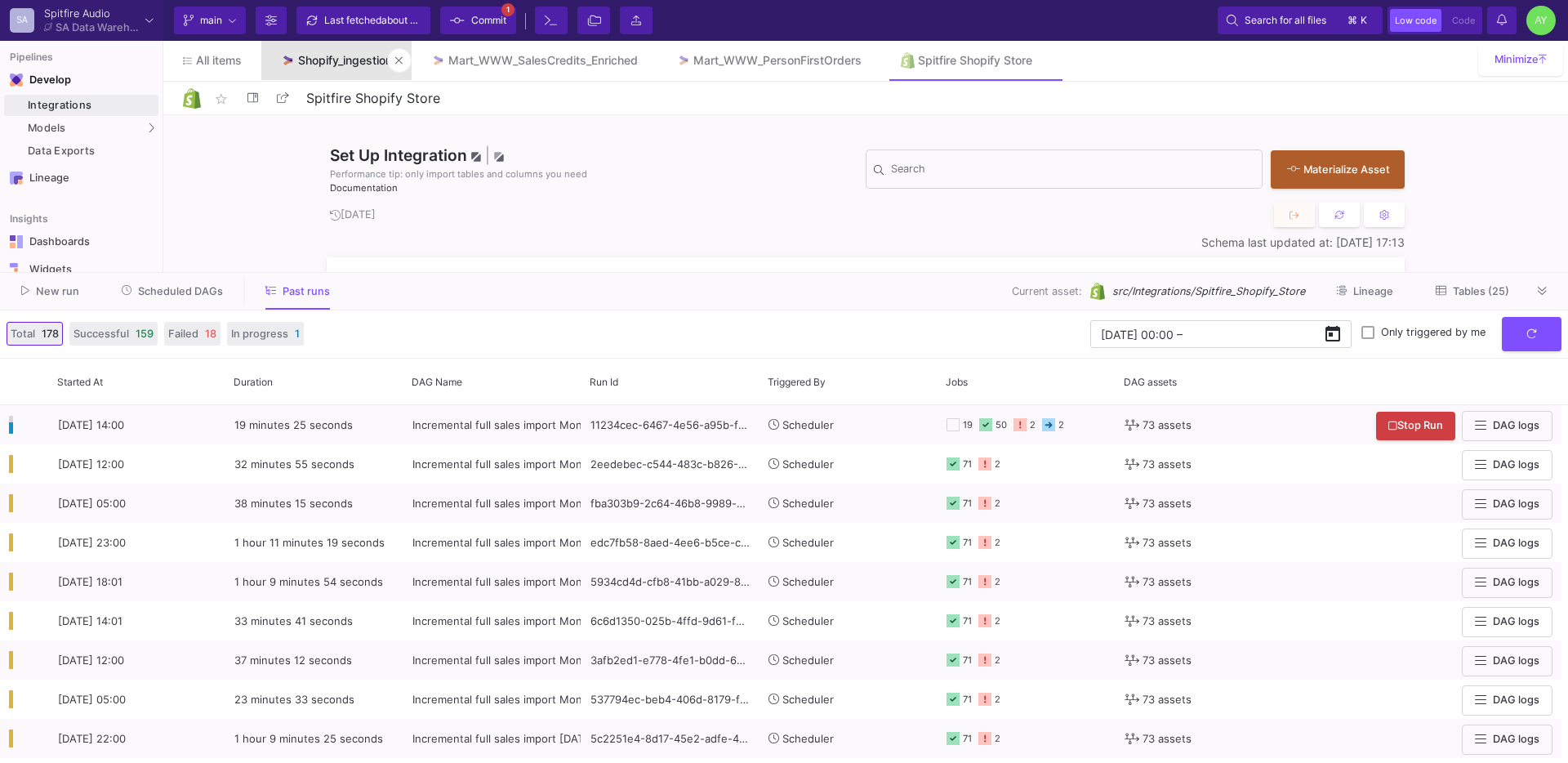
click at [318, 56] on div "Shopify_ingestion" at bounding box center [345, 60] width 94 height 13
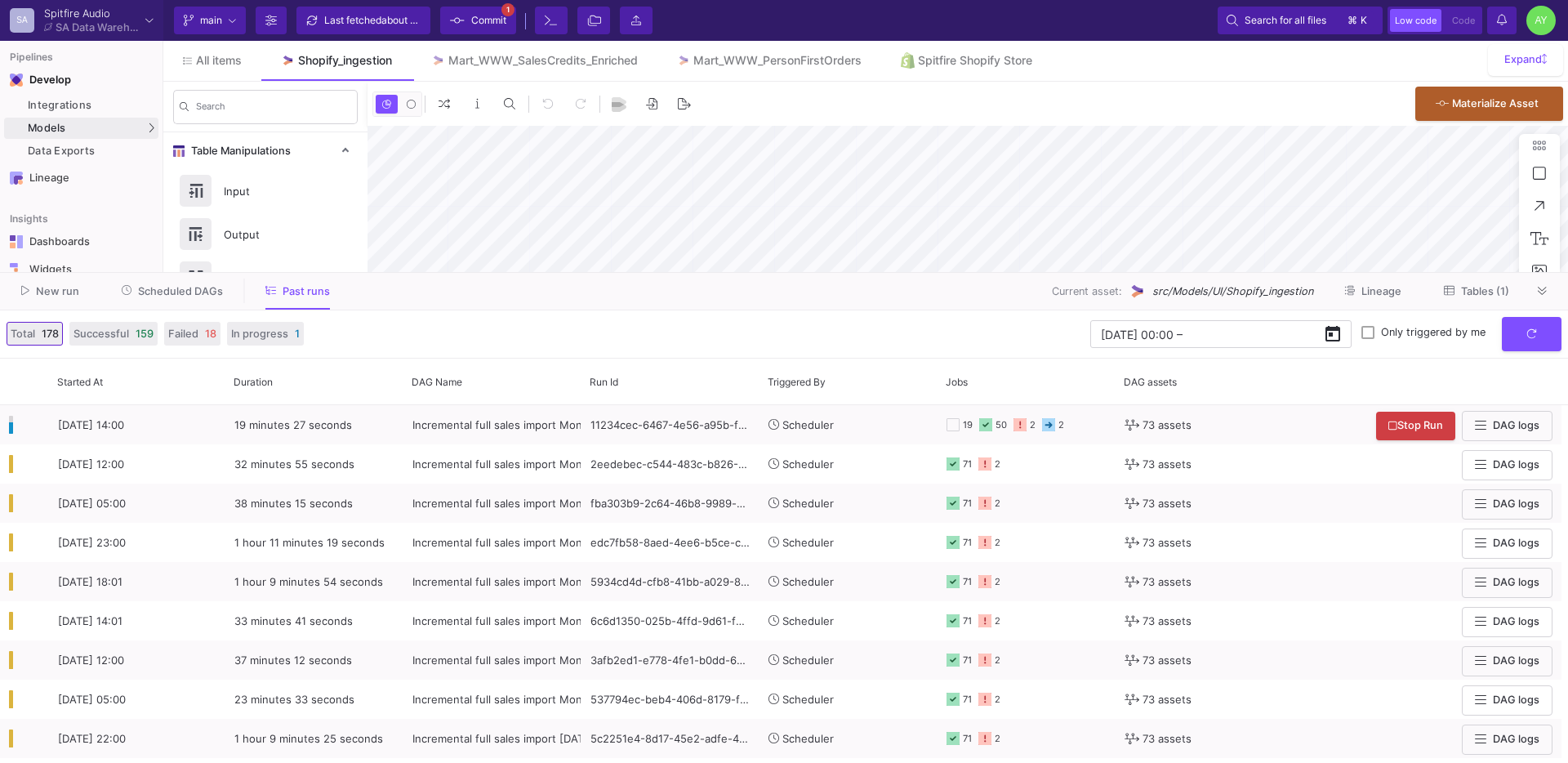
type input "-33"
click at [1542, 334] on button "submit" at bounding box center [1531, 333] width 59 height 36
click at [1527, 337] on icon "submit" at bounding box center [1531, 332] width 11 height 11
click at [1543, 337] on button "submit" at bounding box center [1531, 333] width 59 height 36
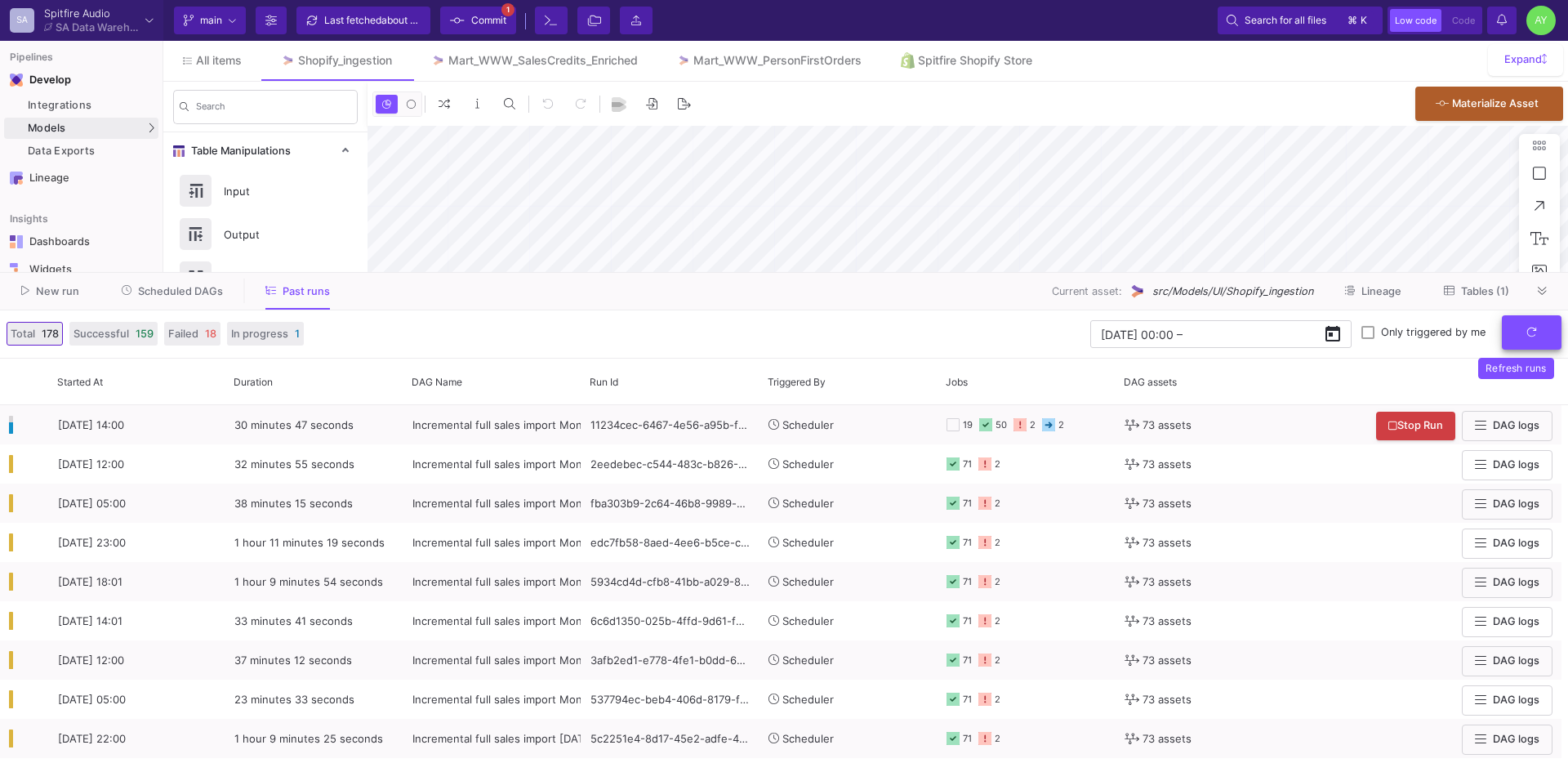
click at [1543, 337] on button "submit" at bounding box center [1531, 333] width 59 height 36
click at [1526, 324] on button "submit" at bounding box center [1531, 333] width 59 height 36
click at [1548, 331] on button "submit" at bounding box center [1531, 333] width 59 height 36
